Goal: Information Seeking & Learning: Learn about a topic

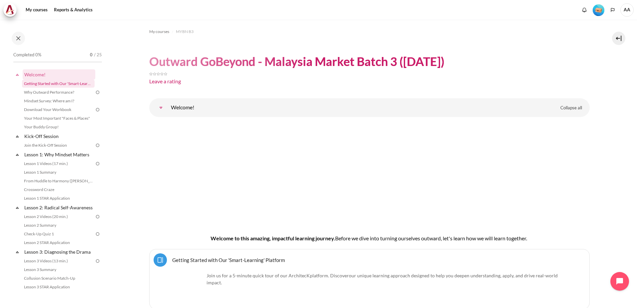
click at [67, 84] on link "Getting Started with Our 'Smart-Learning' Platform" at bounding box center [58, 84] width 73 height 8
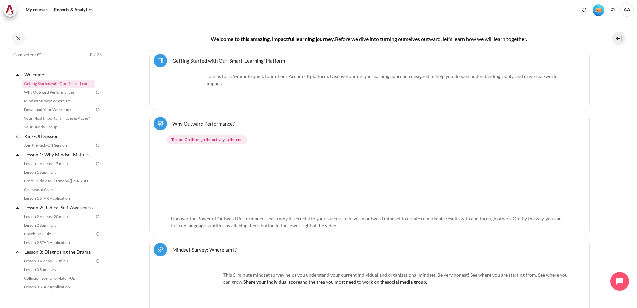
scroll to position [200, 0]
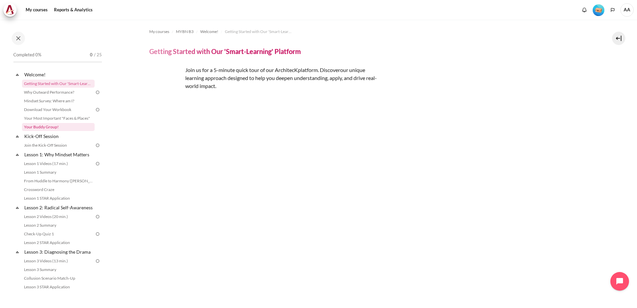
click at [45, 127] on link "Your Buddy Group!" at bounding box center [58, 127] width 73 height 8
